Goal: Navigation & Orientation: Understand site structure

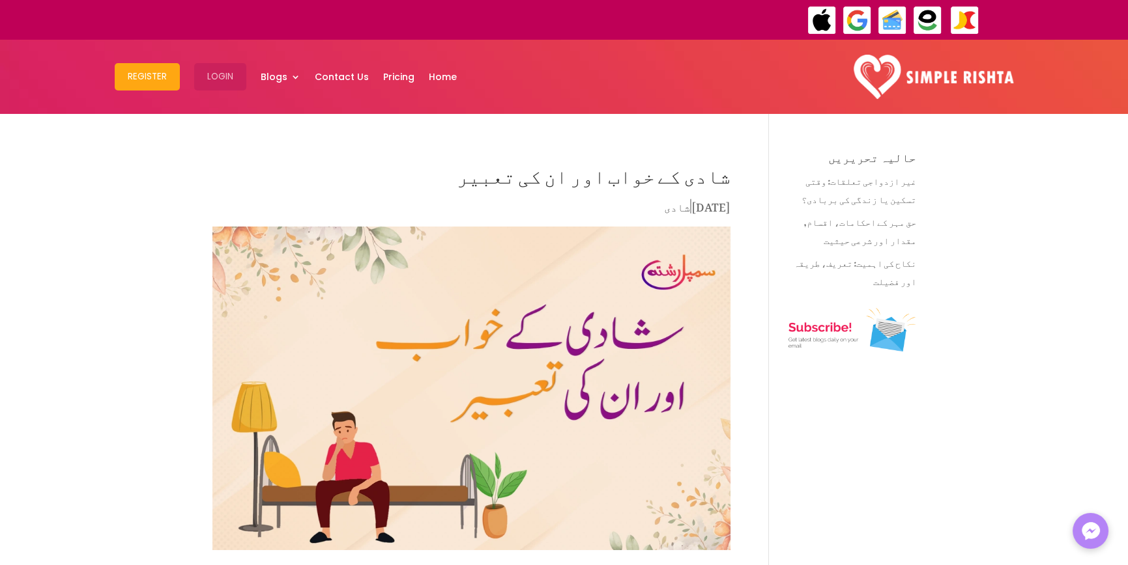
click at [226, 74] on button "Login" at bounding box center [220, 76] width 52 height 27
click at [339, 75] on link "Contact Us" at bounding box center [342, 77] width 54 height 68
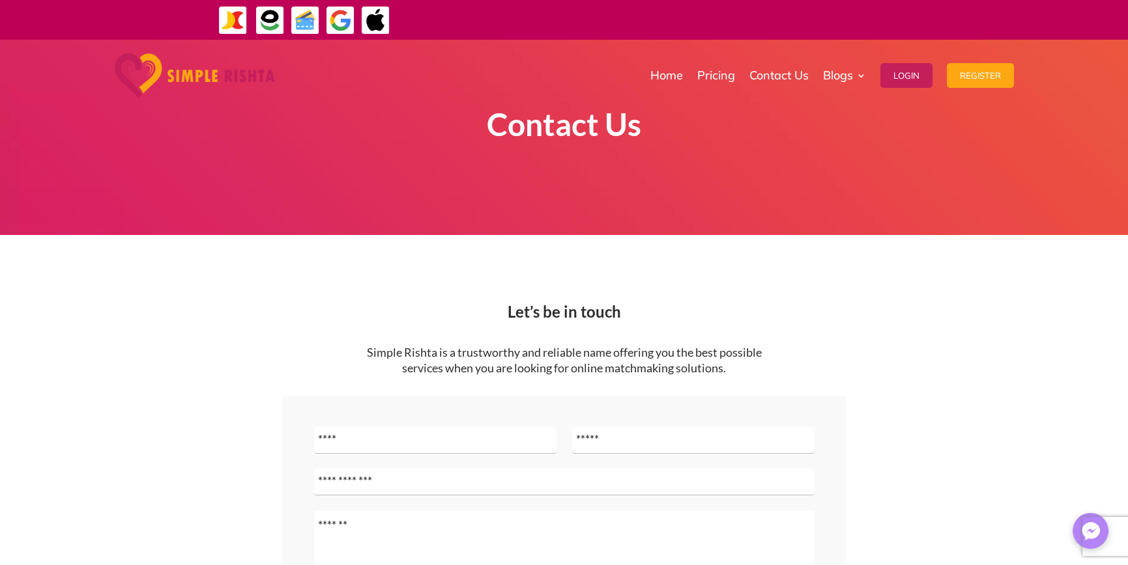
click at [260, 76] on img at bounding box center [195, 75] width 160 height 44
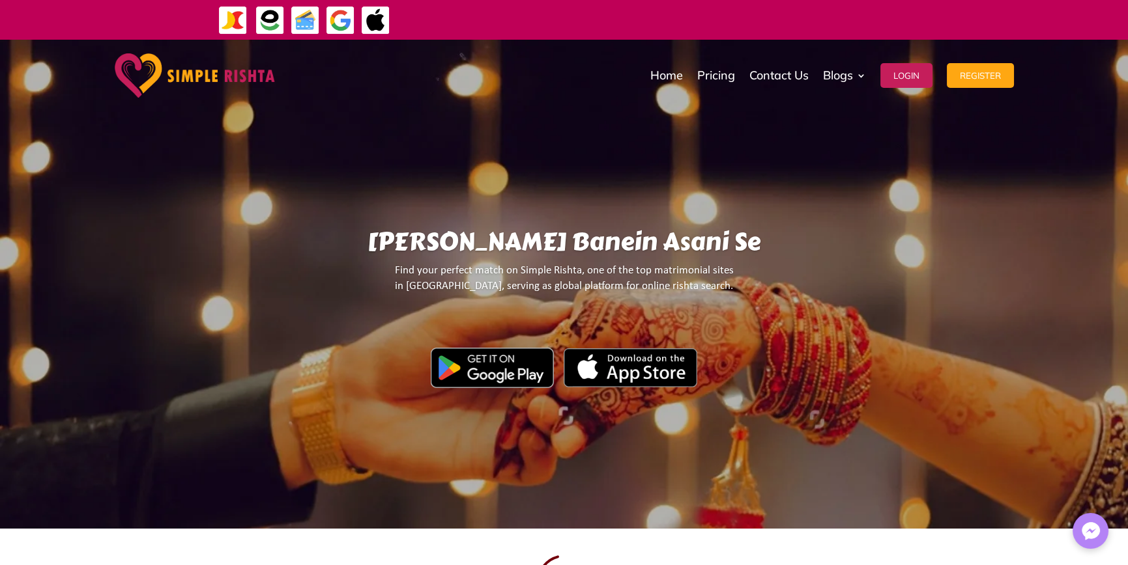
click at [669, 76] on link "Home" at bounding box center [666, 75] width 33 height 65
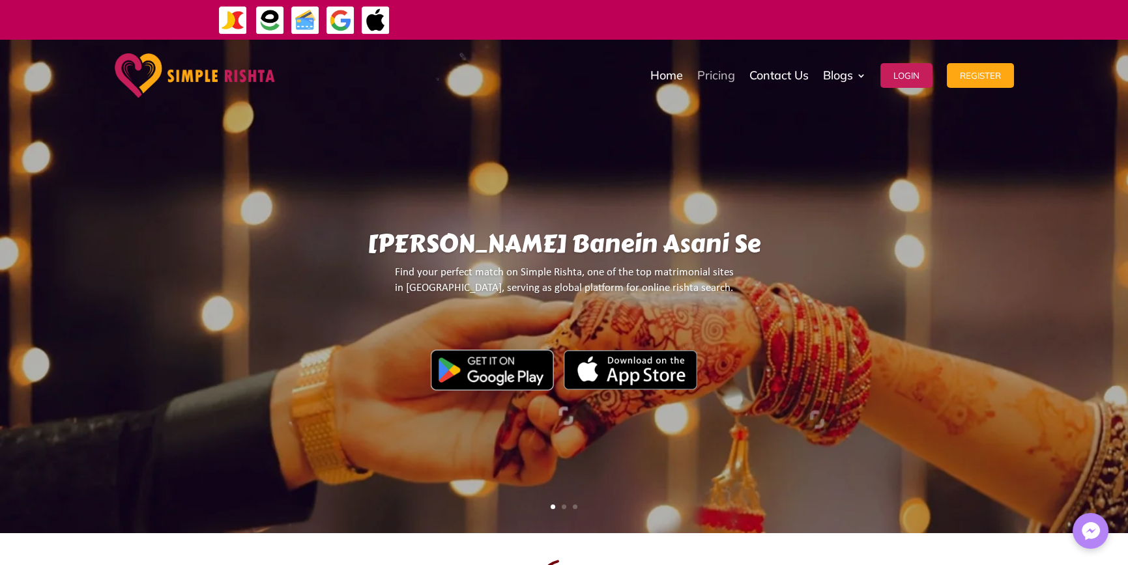
click at [716, 77] on link "Pricing" at bounding box center [716, 75] width 38 height 65
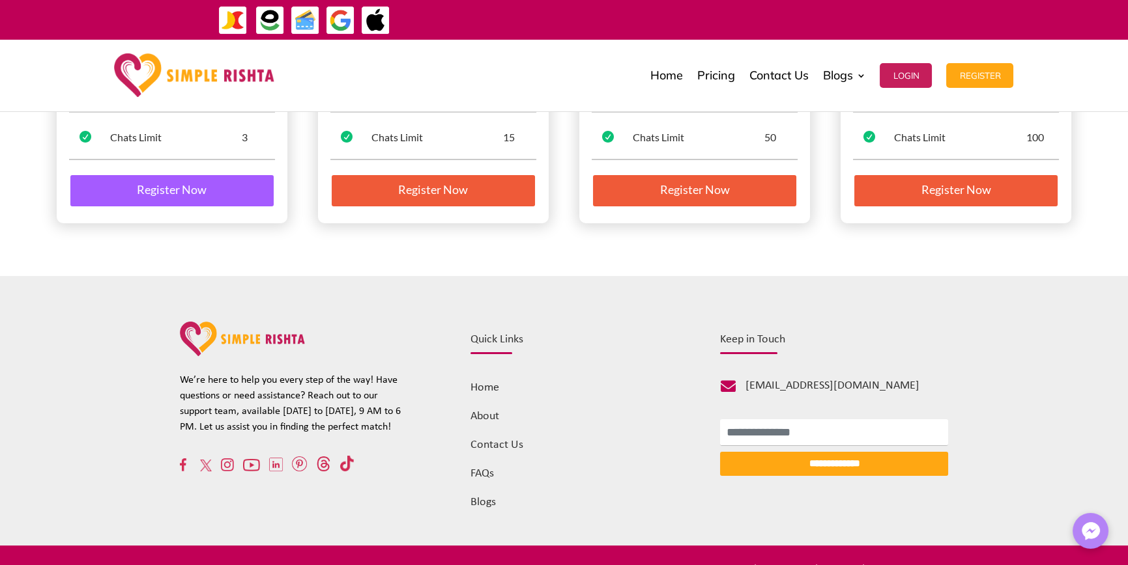
scroll to position [417, 0]
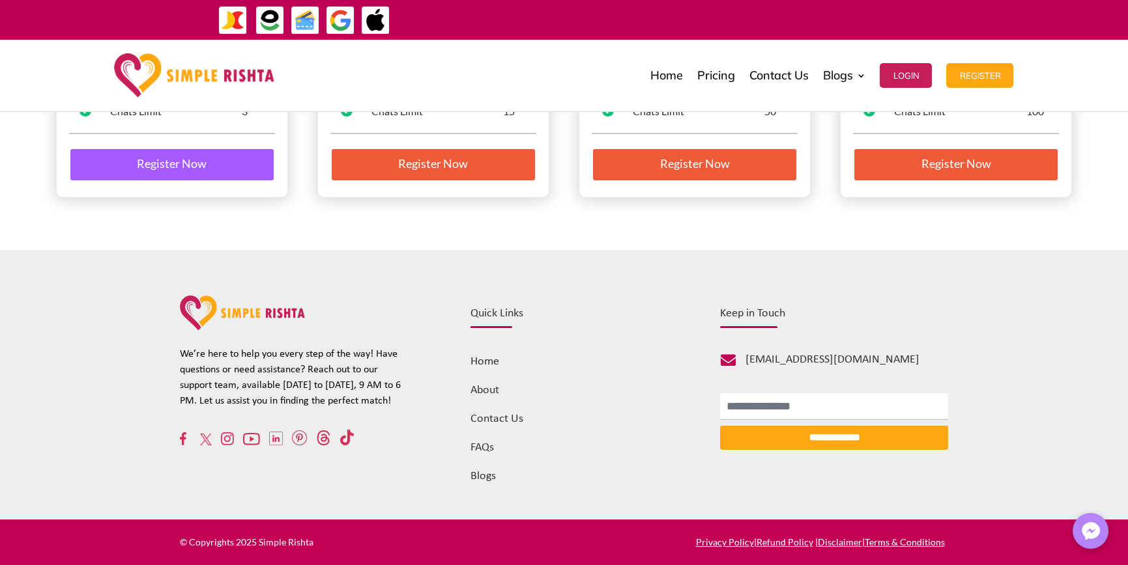
click at [479, 442] on link "FAQs" at bounding box center [481, 448] width 23 height 12
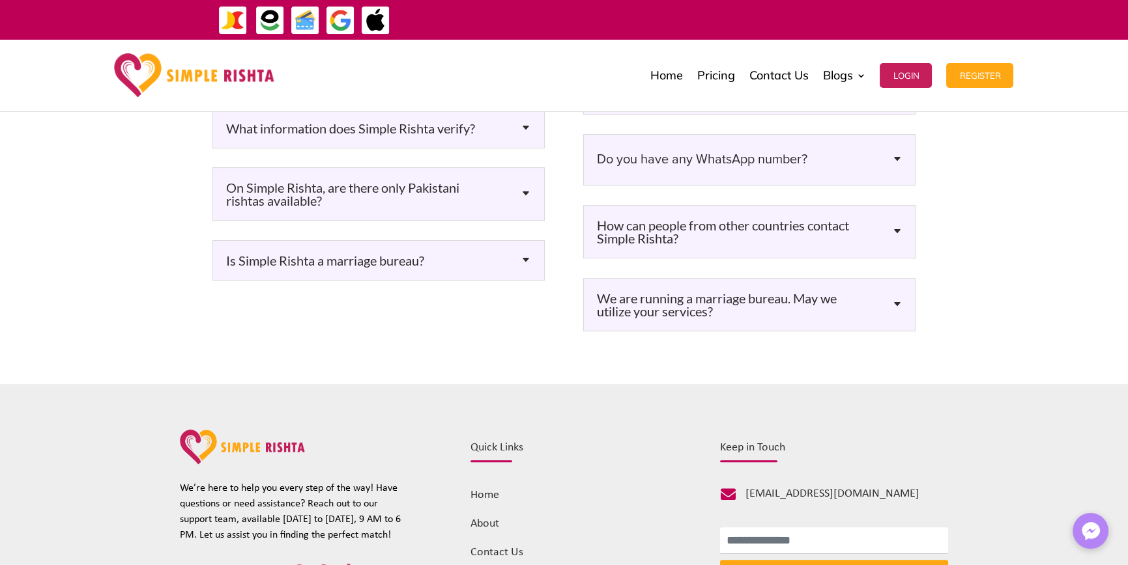
scroll to position [1304, 0]
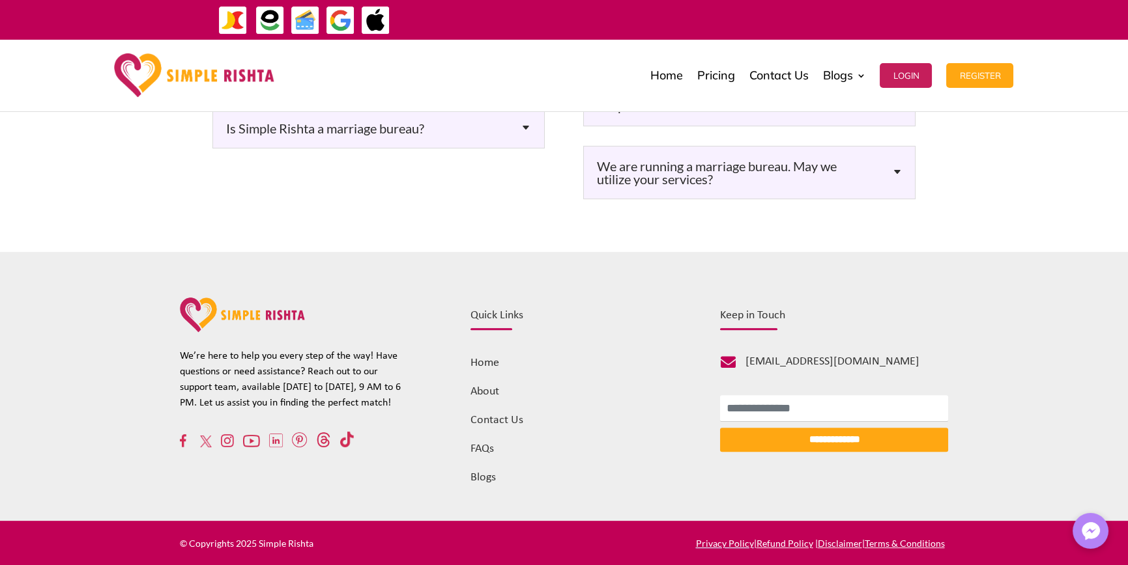
click at [504, 415] on link "Contact Us" at bounding box center [496, 420] width 53 height 12
